Goal: Task Accomplishment & Management: Manage account settings

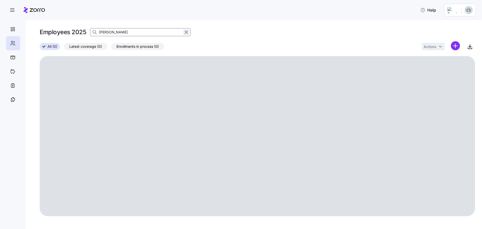
click at [186, 32] on icon "button" at bounding box center [186, 32] width 3 height 3
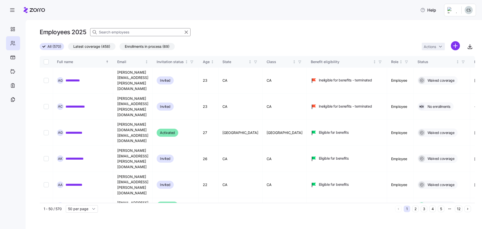
click at [94, 32] on icon at bounding box center [94, 32] width 5 height 5
click at [105, 31] on input at bounding box center [140, 32] width 101 height 8
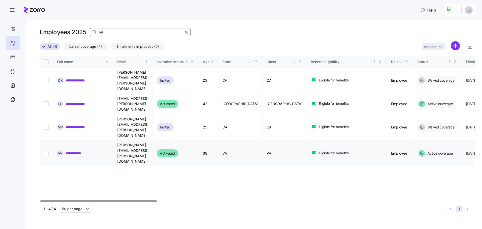
type input "rei"
click at [79, 151] on link "**********" at bounding box center [76, 153] width 21 height 5
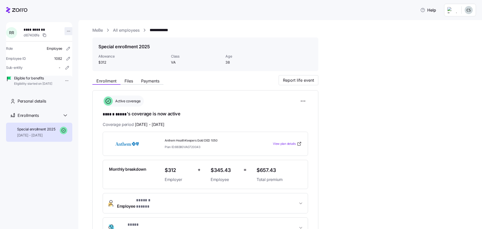
click at [65, 31] on html "**********" at bounding box center [241, 113] width 482 height 226
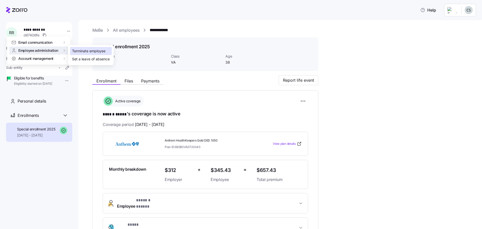
click at [77, 49] on div "Terminate employee" at bounding box center [88, 51] width 33 height 6
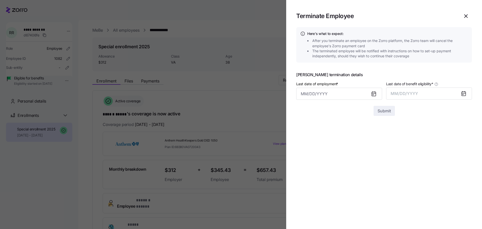
click at [376, 94] on icon at bounding box center [374, 94] width 4 height 4
click at [372, 93] on icon at bounding box center [374, 94] width 6 height 6
click at [373, 94] on icon at bounding box center [374, 94] width 4 height 4
click at [374, 94] on icon at bounding box center [374, 94] width 4 height 4
click at [346, 96] on input "Last date of employment *" at bounding box center [339, 94] width 86 height 12
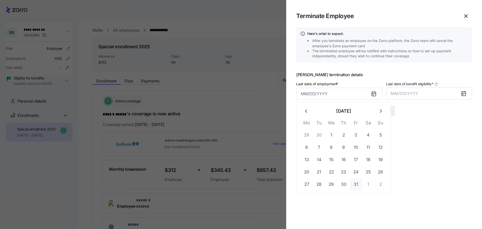
click at [354, 183] on button "31" at bounding box center [356, 184] width 12 height 12
type input "October 31, 2025"
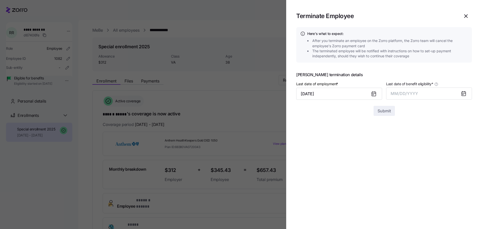
click at [463, 93] on icon at bounding box center [464, 94] width 4 height 4
click at [466, 92] on icon at bounding box center [464, 93] width 6 height 6
click at [465, 93] on icon at bounding box center [464, 94] width 4 height 4
click at [459, 95] on button "MM/DD/YYYY" at bounding box center [429, 93] width 86 height 12
click at [427, 94] on button "MM/DD/YYYY" at bounding box center [429, 93] width 86 height 12
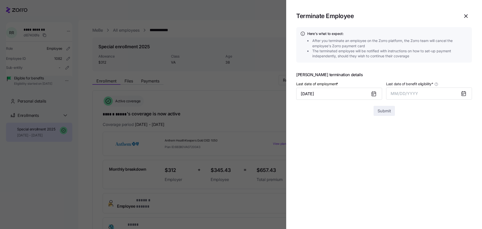
click at [423, 102] on div at bounding box center [384, 103] width 176 height 6
click at [426, 96] on button "MM/DD/YYYY" at bounding box center [429, 93] width 86 height 12
click at [405, 164] on button "Oct" at bounding box center [405, 162] width 29 height 12
click at [384, 113] on span "Submit" at bounding box center [384, 111] width 13 height 6
